Goal: Task Accomplishment & Management: Manage account settings

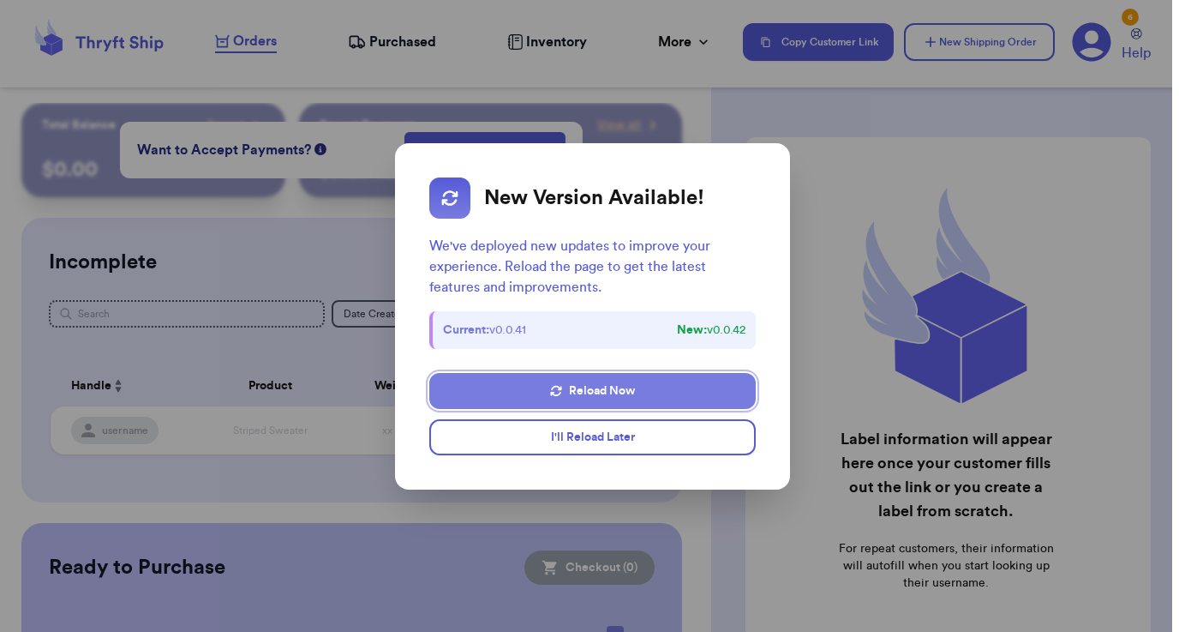
click at [549, 399] on button "Reload Now" at bounding box center [592, 391] width 326 height 36
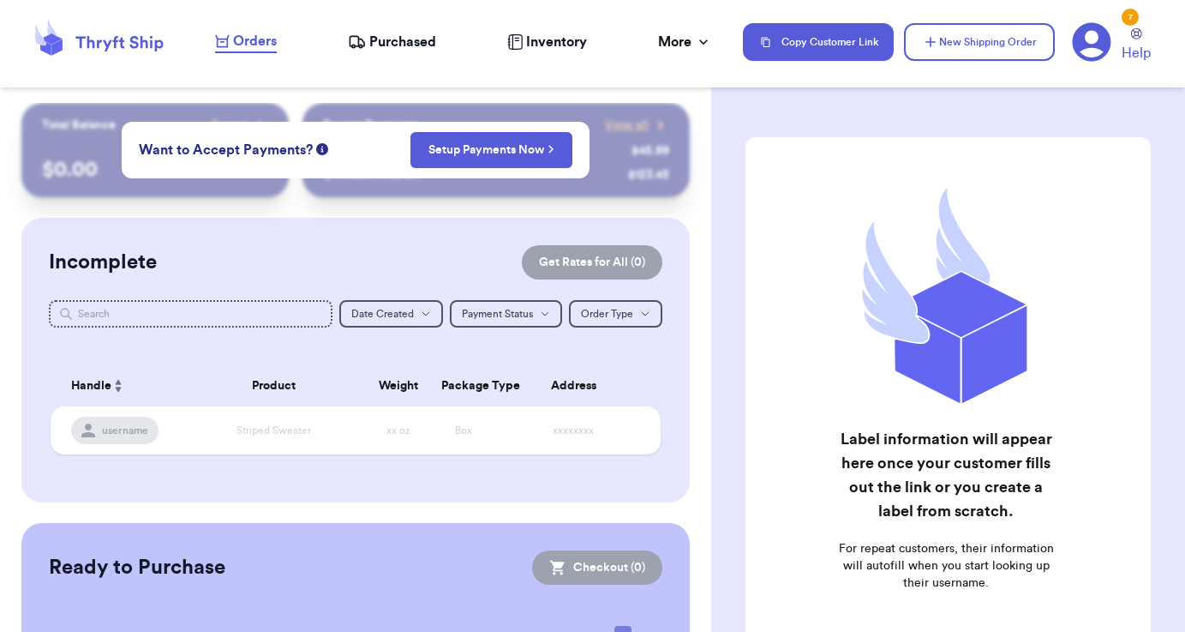
click at [378, 45] on span "Purchased" at bounding box center [402, 42] width 67 height 21
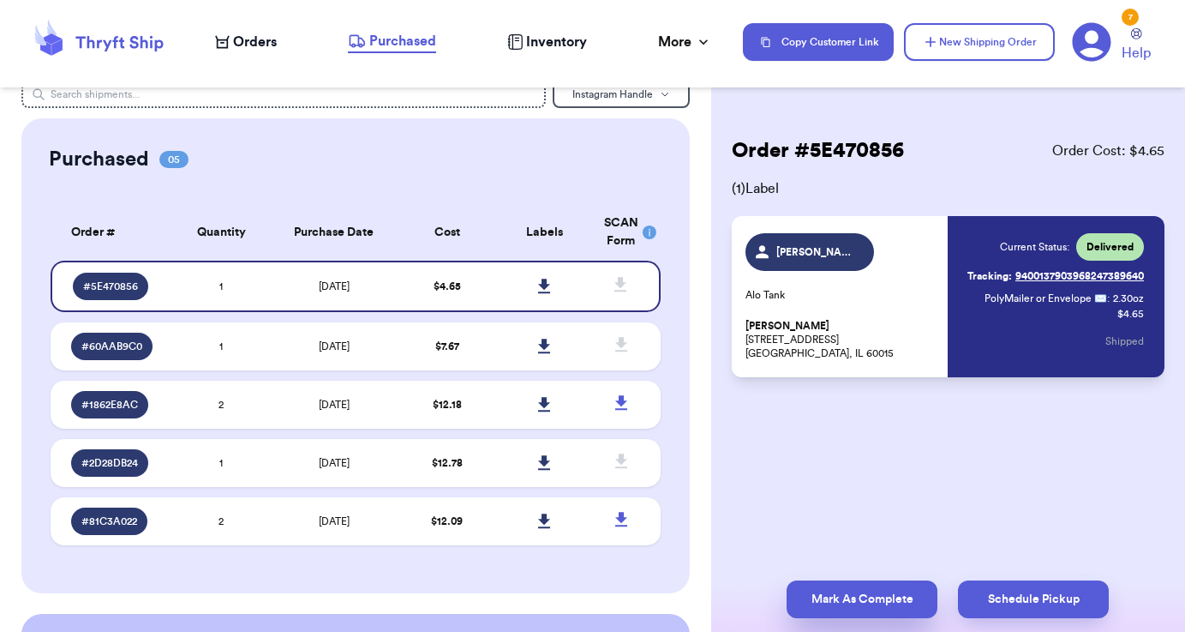
click at [846, 584] on button "Mark As Complete" at bounding box center [862, 599] width 151 height 38
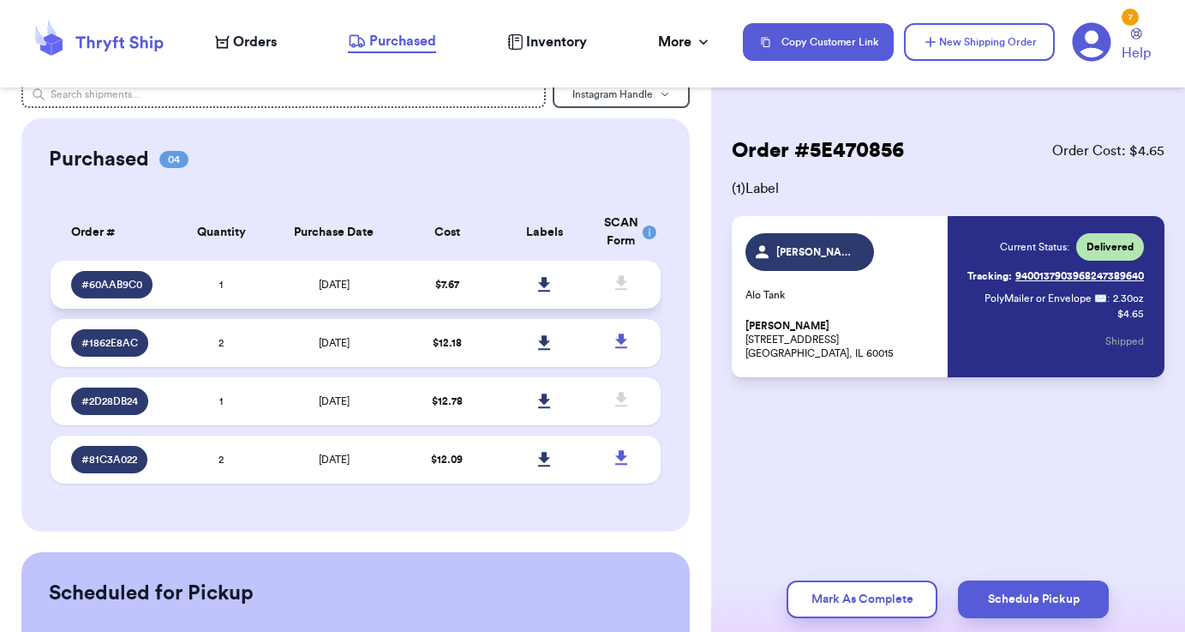
click at [498, 304] on td at bounding box center [545, 285] width 98 height 48
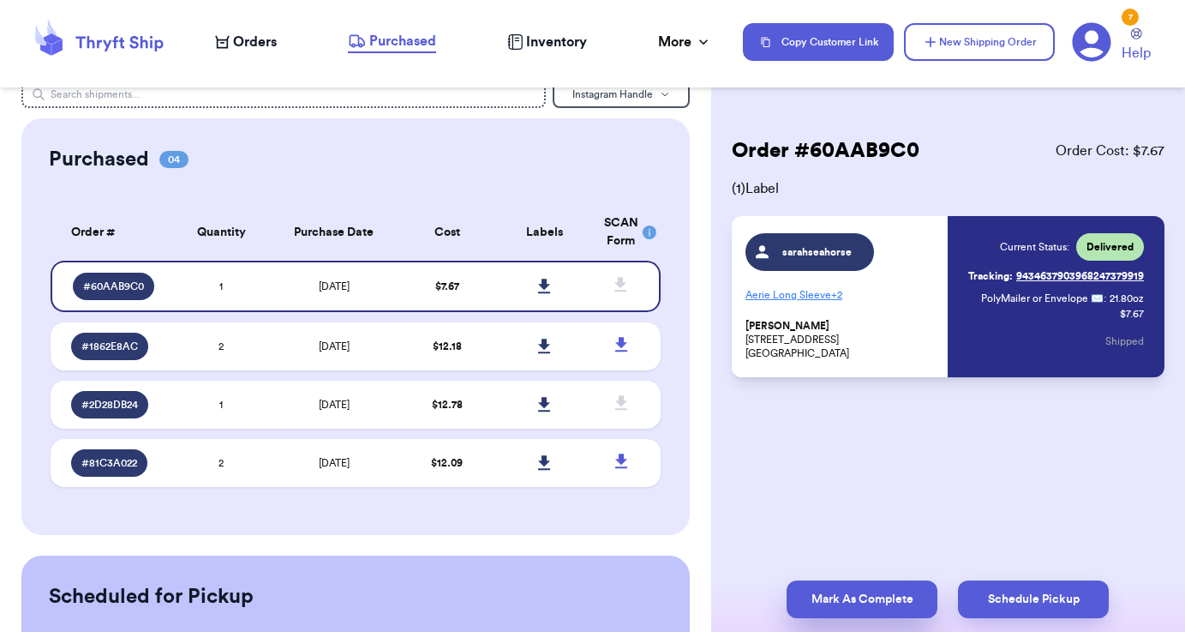
click at [809, 591] on button "Mark As Complete" at bounding box center [862, 599] width 151 height 38
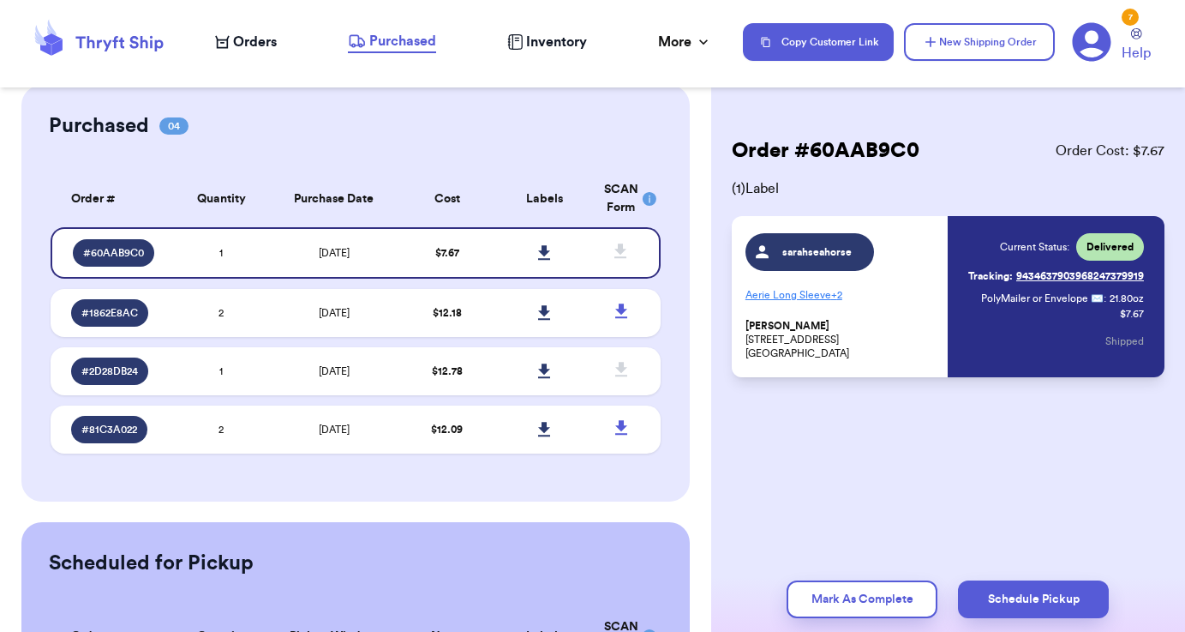
scroll to position [59, 0]
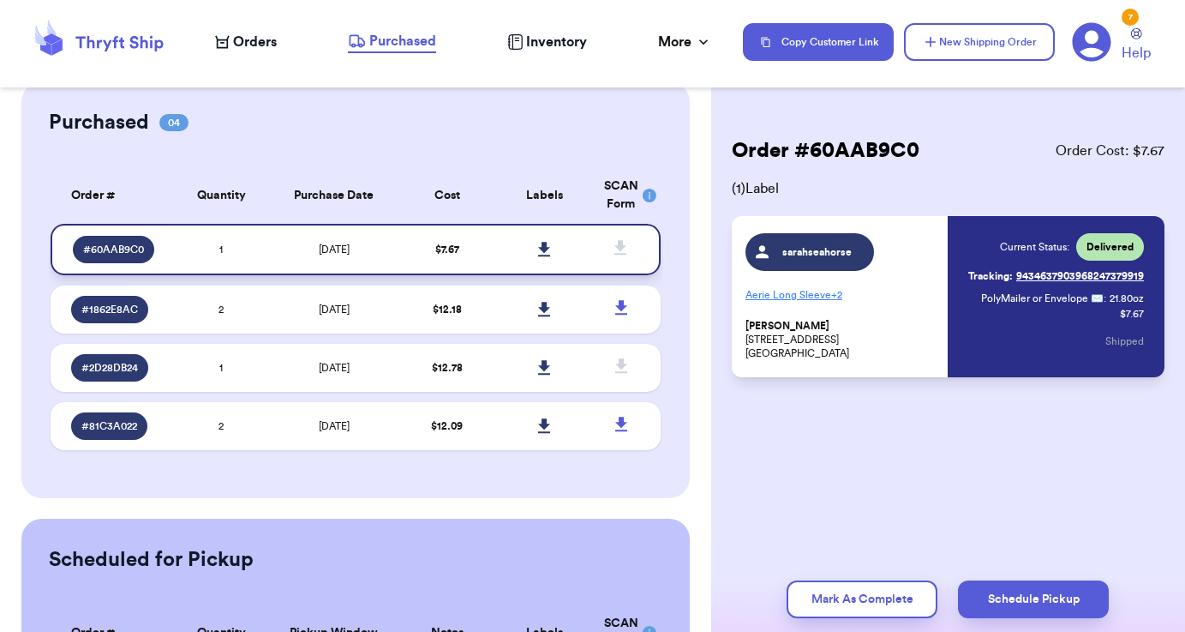
click at [518, 265] on td at bounding box center [545, 249] width 98 height 51
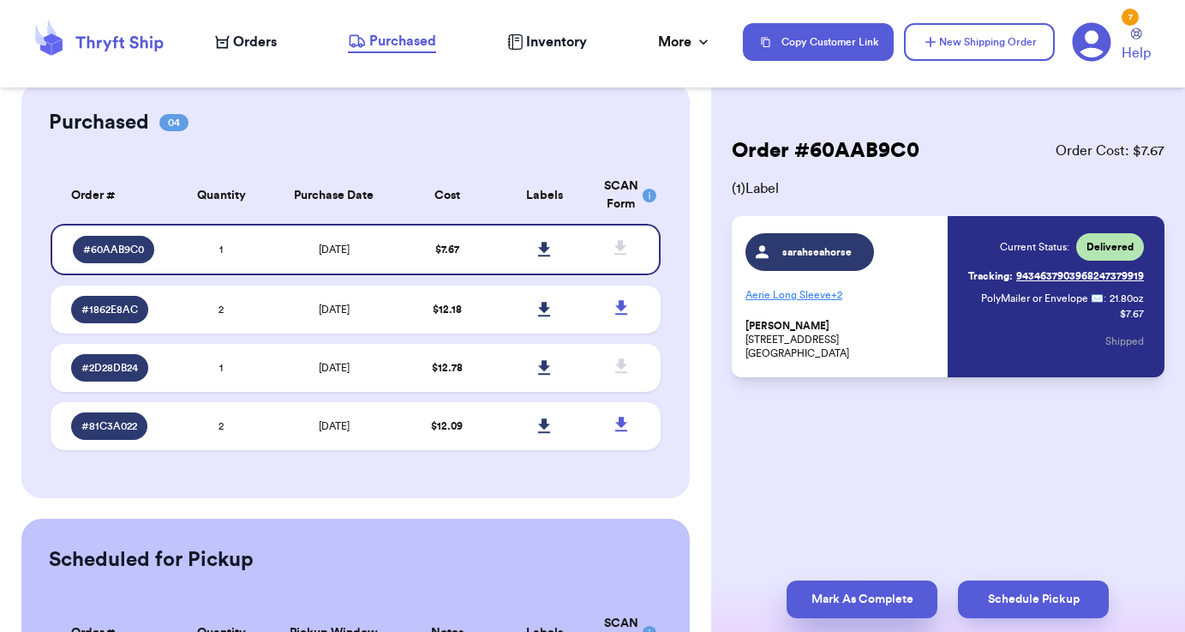
click at [820, 596] on button "Mark As Complete" at bounding box center [862, 599] width 151 height 38
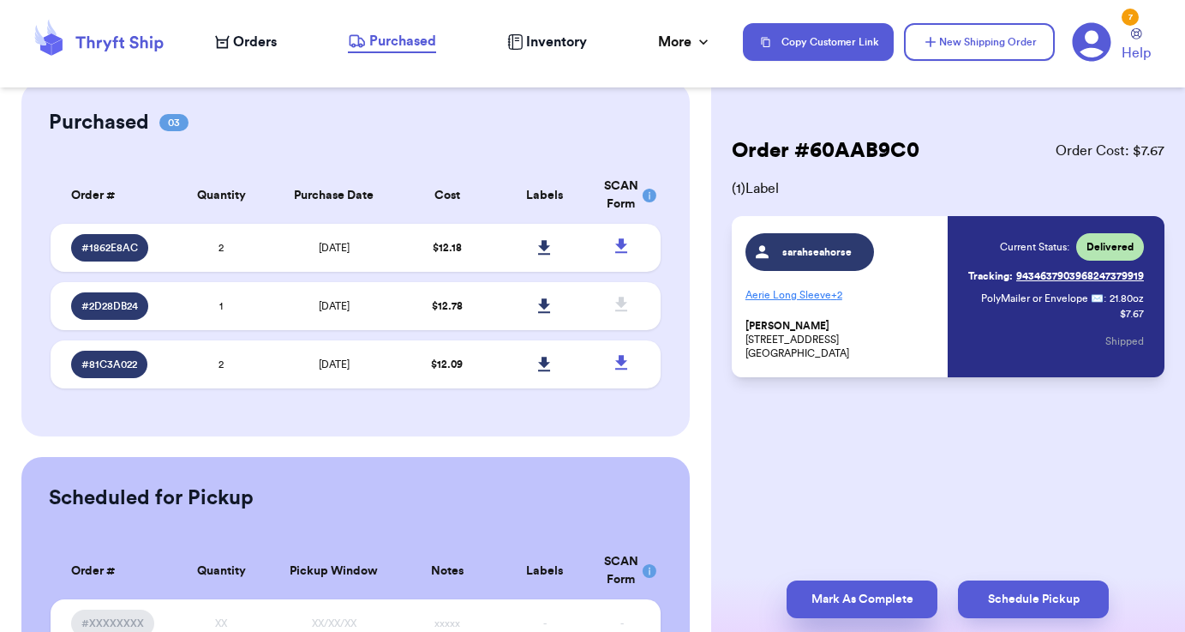
click at [837, 603] on button "Mark As Complete" at bounding box center [862, 599] width 151 height 38
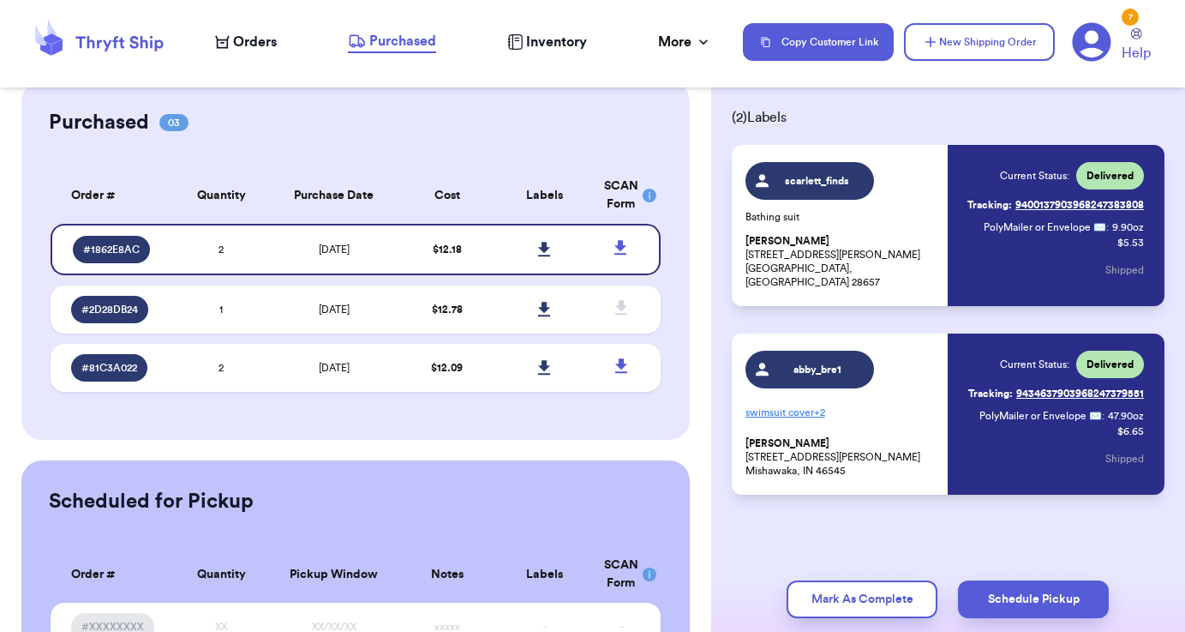
scroll to position [71, 0]
click at [851, 589] on button "Mark As Complete" at bounding box center [862, 599] width 151 height 38
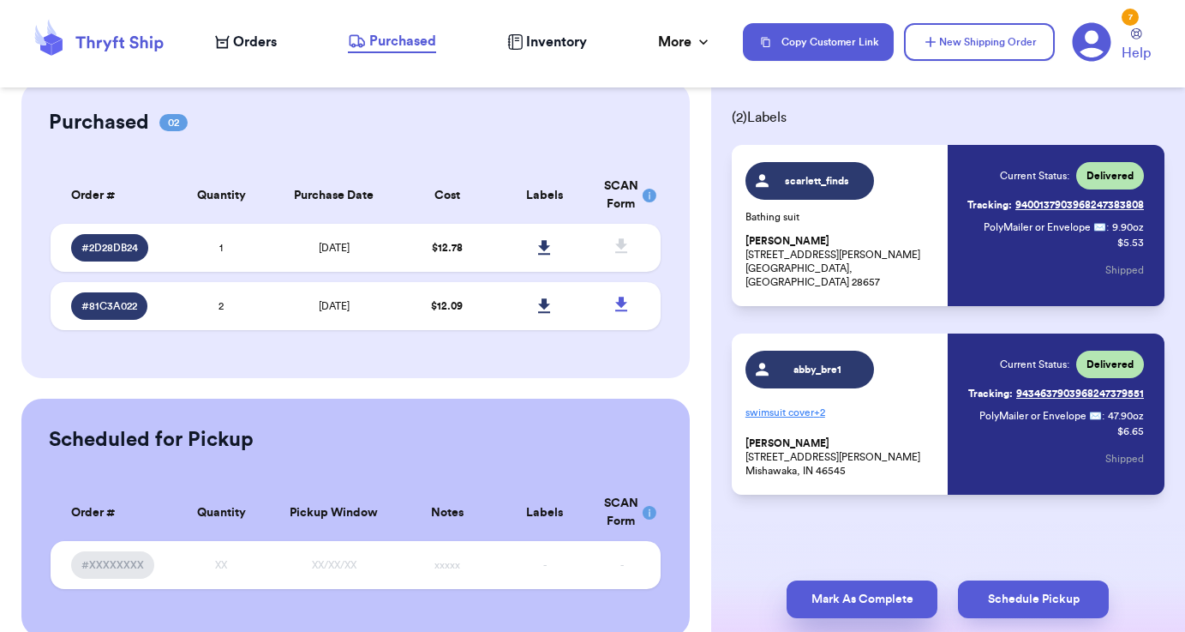
click at [846, 591] on button "Mark As Complete" at bounding box center [862, 599] width 151 height 38
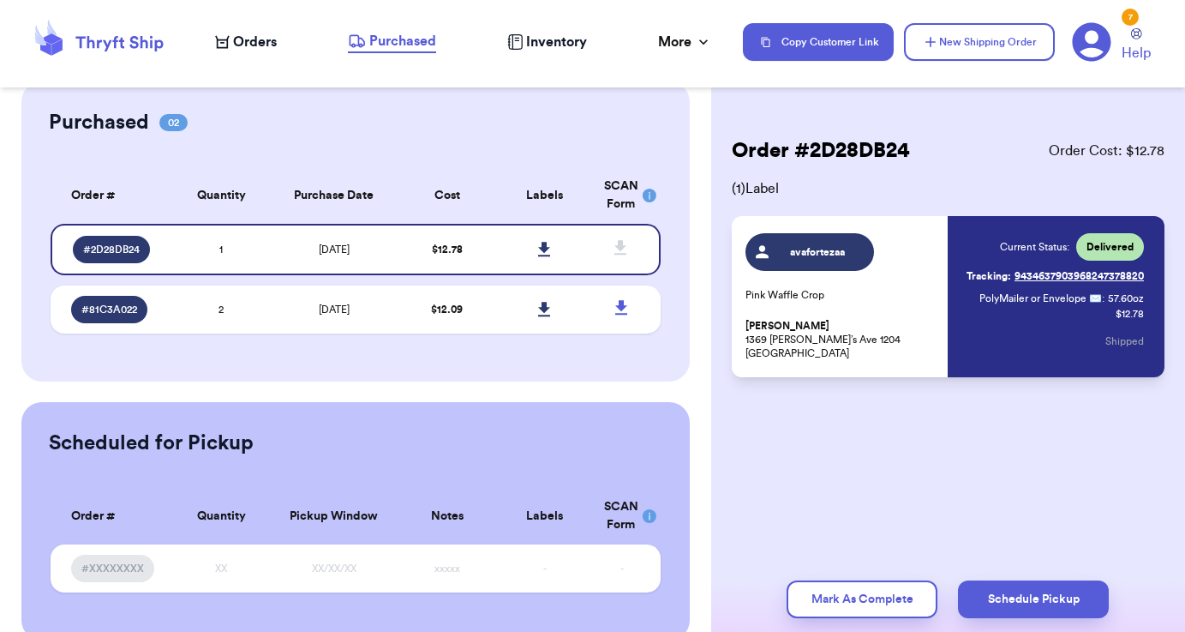
scroll to position [0, 0]
click at [846, 591] on button "Mark As Complete" at bounding box center [862, 599] width 151 height 38
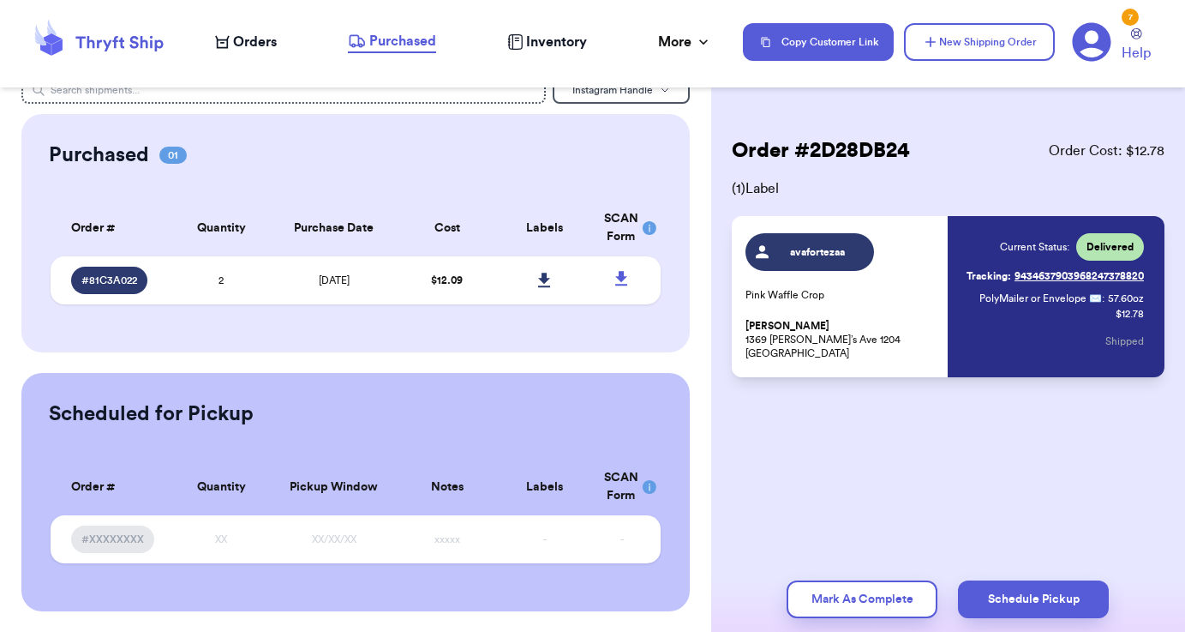
scroll to position [27, 0]
click at [870, 592] on button "Mark As Complete" at bounding box center [862, 599] width 151 height 38
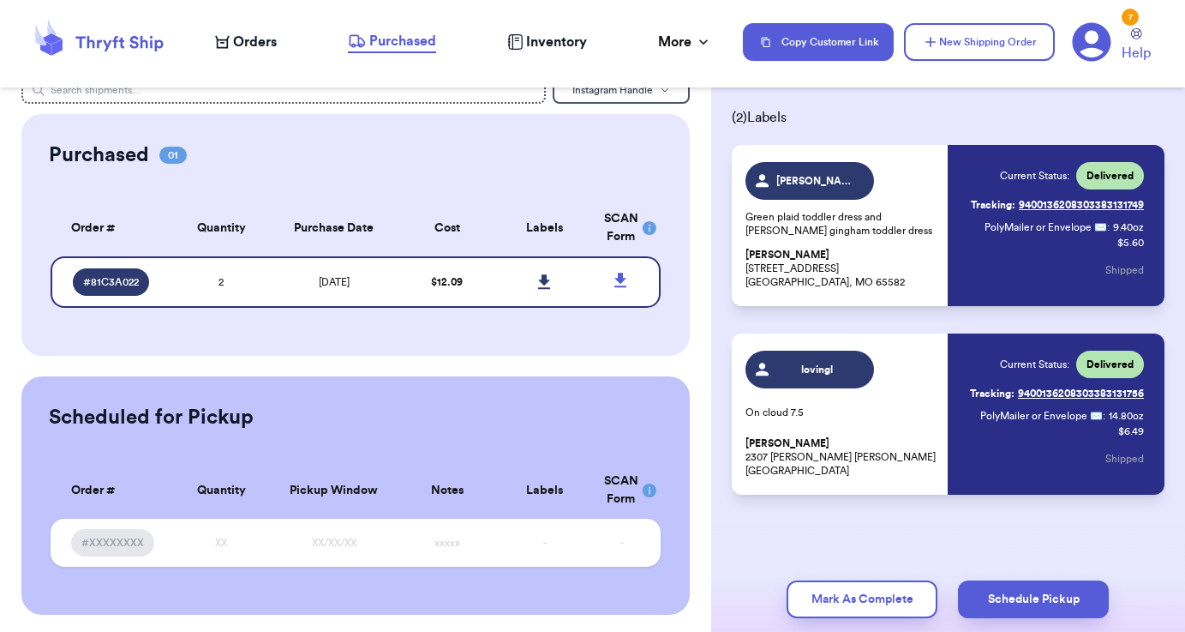
scroll to position [71, 0]
click at [847, 590] on button "Mark As Complete" at bounding box center [862, 599] width 151 height 38
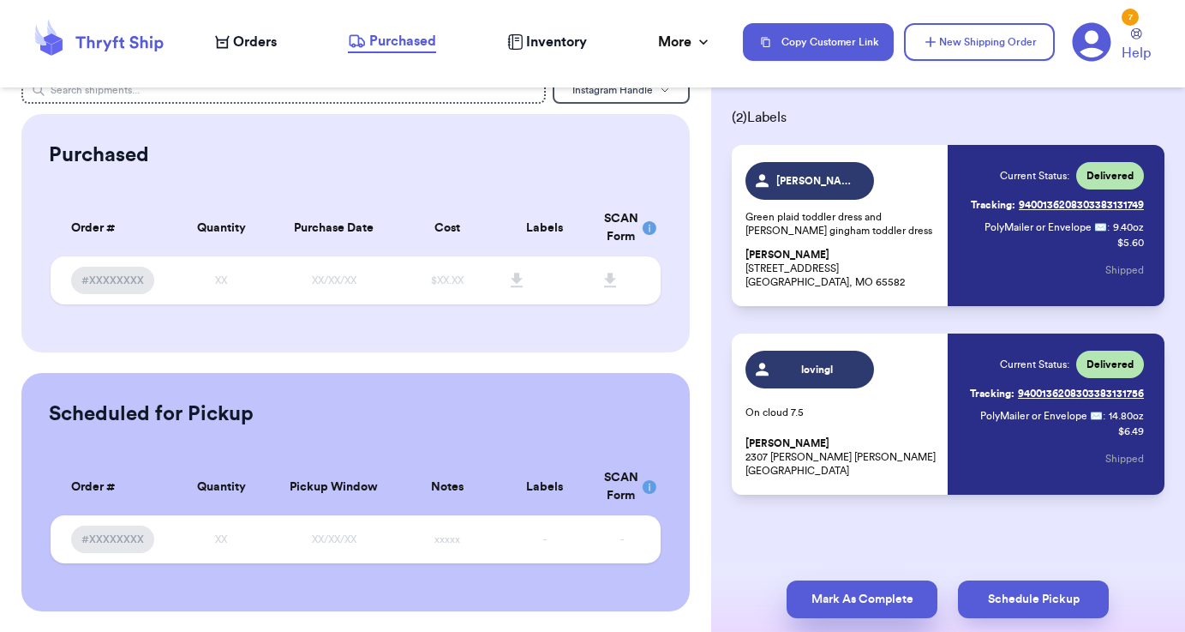
click at [853, 586] on button "Mark As Complete" at bounding box center [862, 599] width 151 height 38
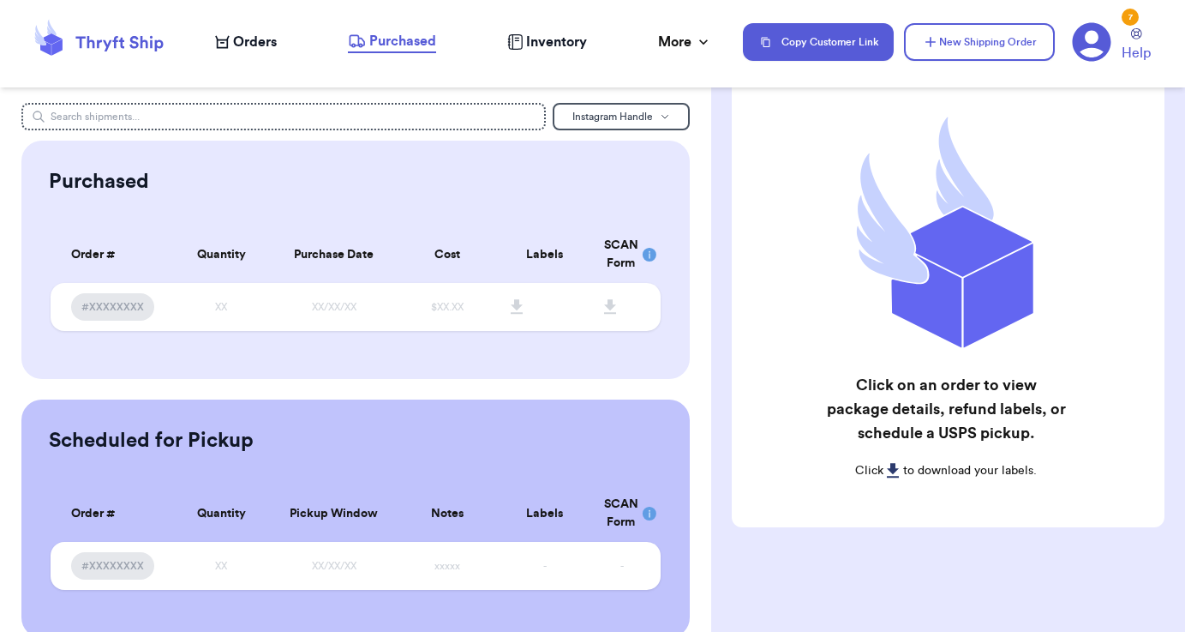
scroll to position [0, 0]
click at [256, 31] on div "Orders Purchased Inventory More Stats Completed Orders Payments Payouts" at bounding box center [471, 42] width 512 height 22
click at [255, 39] on span "Orders" at bounding box center [255, 42] width 44 height 21
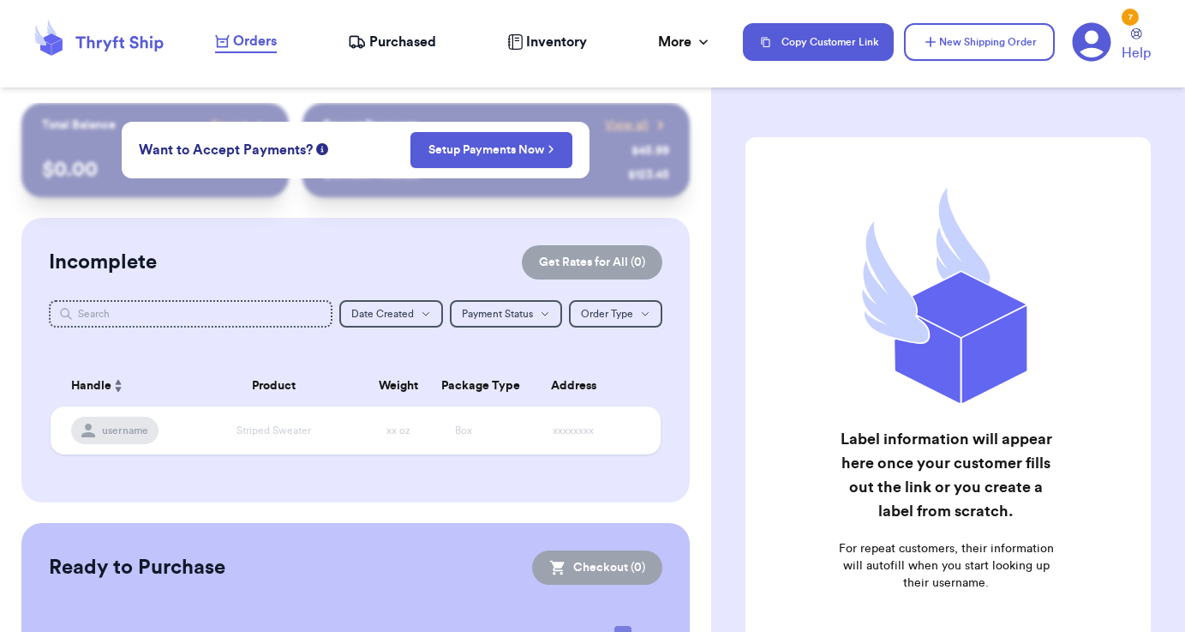
click at [557, 92] on div "Customer Link New Order Total Balance Payout $ 0.00 Recent Payments View all @ …" at bounding box center [355, 316] width 711 height 632
click at [643, 88] on div "Customer Link New Order Total Balance Payout $ 0.00 Recent Payments View all @ …" at bounding box center [355, 316] width 711 height 632
click at [326, 210] on div "Customer Link New Order Total Balance Payout $ 0.00 Recent Payments View all @ …" at bounding box center [355, 439] width 711 height 673
click at [359, 226] on div "Incomplete Get Rates for All ( 0 ) Get Rates for All ( 0 ) Date Created Date Cr…" at bounding box center [355, 360] width 668 height 284
click at [554, 36] on span "Inventory" at bounding box center [556, 42] width 61 height 21
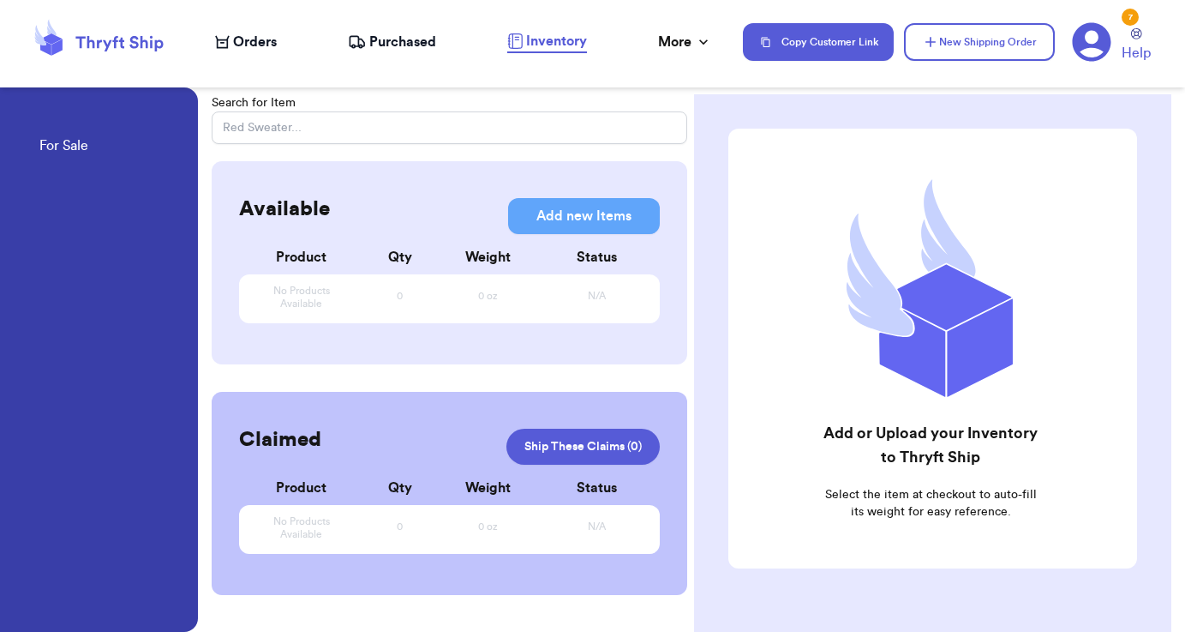
click at [398, 41] on span "Purchased" at bounding box center [402, 42] width 67 height 21
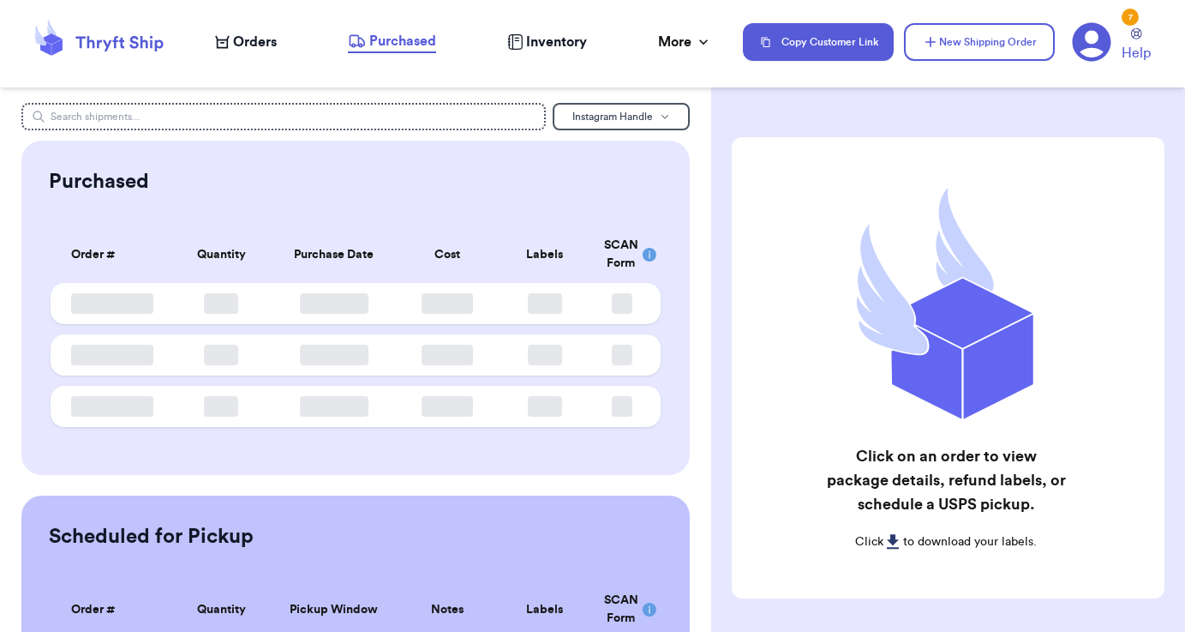
click at [220, 45] on icon at bounding box center [222, 42] width 15 height 14
